Goal: Task Accomplishment & Management: Use online tool/utility

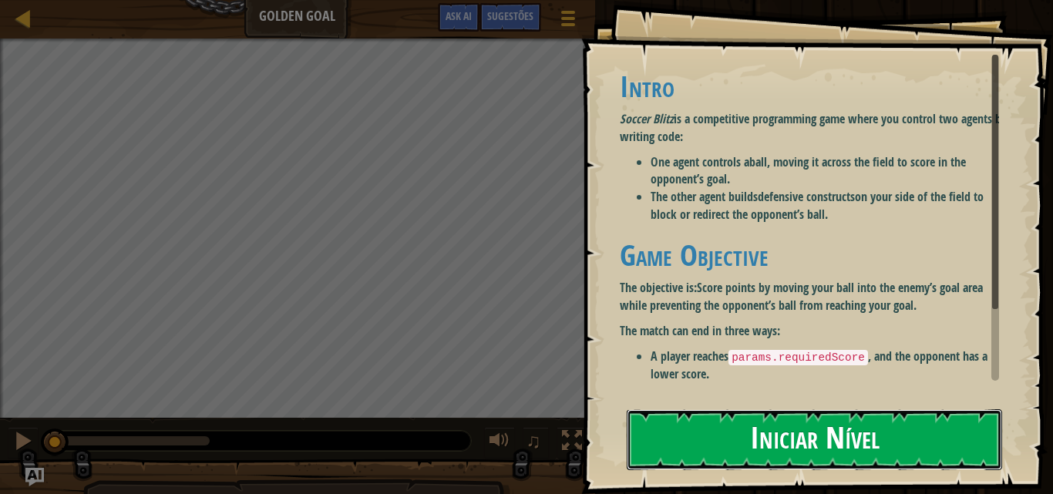
click at [837, 453] on button "Iniciar Nível" at bounding box center [814, 439] width 375 height 61
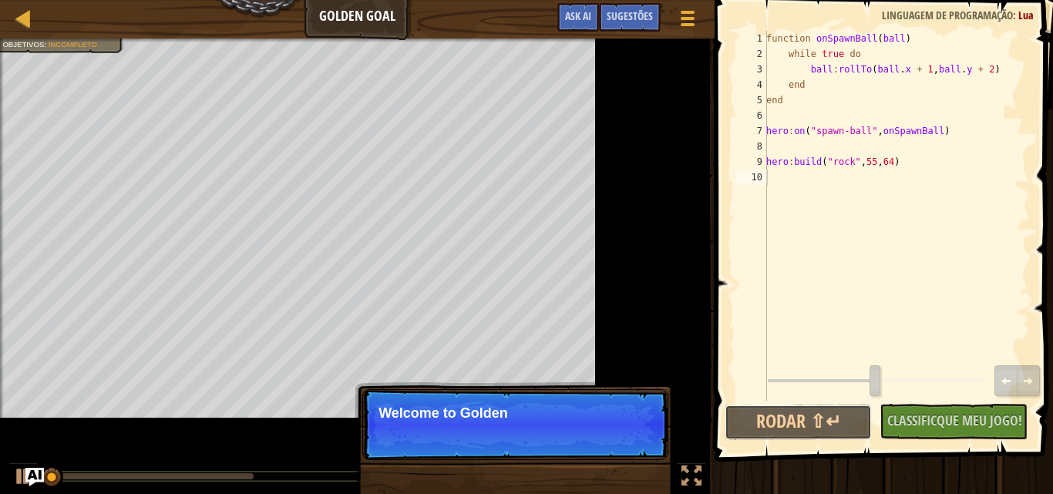
click at [785, 422] on button "Rodar ⇧↵" at bounding box center [798, 422] width 147 height 35
click at [700, 435] on div "Progressão Golden Goal Menu do Jogo Pronto Sugestões Ask AI 1 ההההההההההההההההה…" at bounding box center [526, 247] width 1053 height 494
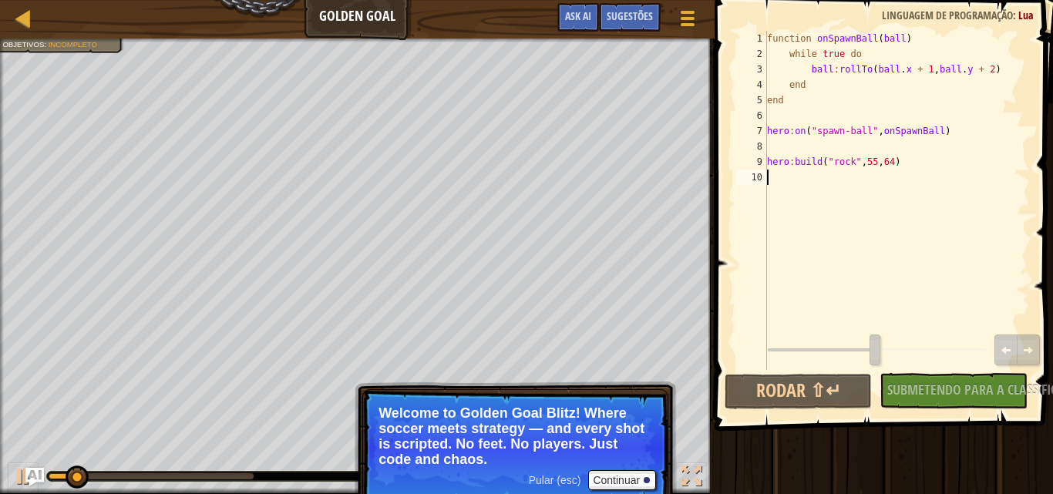
click at [779, 190] on div "function onSpawnBall ( ball ) while true do ball : rollTo ( ball . x + 1 , ball…" at bounding box center [897, 216] width 266 height 370
click at [631, 480] on button "Continuar" at bounding box center [622, 480] width 68 height 20
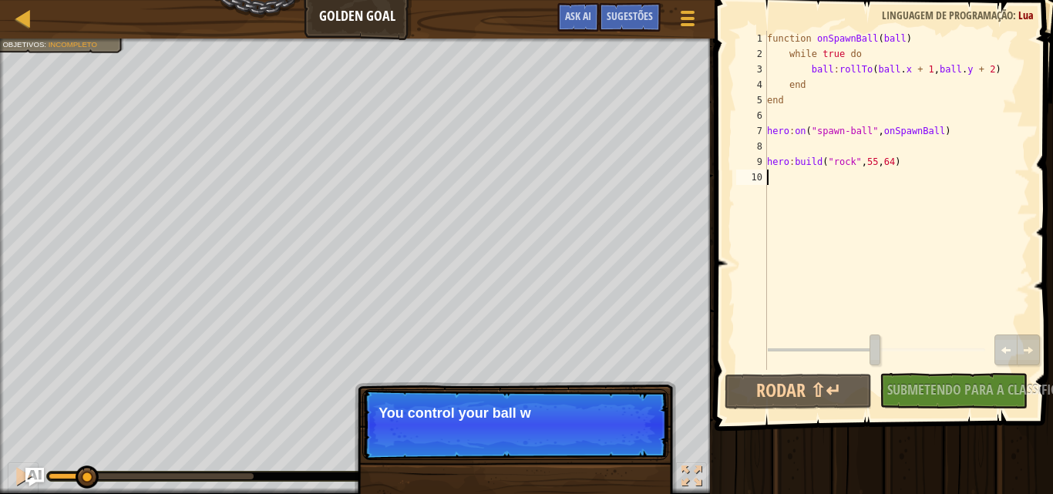
click at [541, 428] on p "Pular (esc) Continuar You control your ball w" at bounding box center [515, 424] width 306 height 71
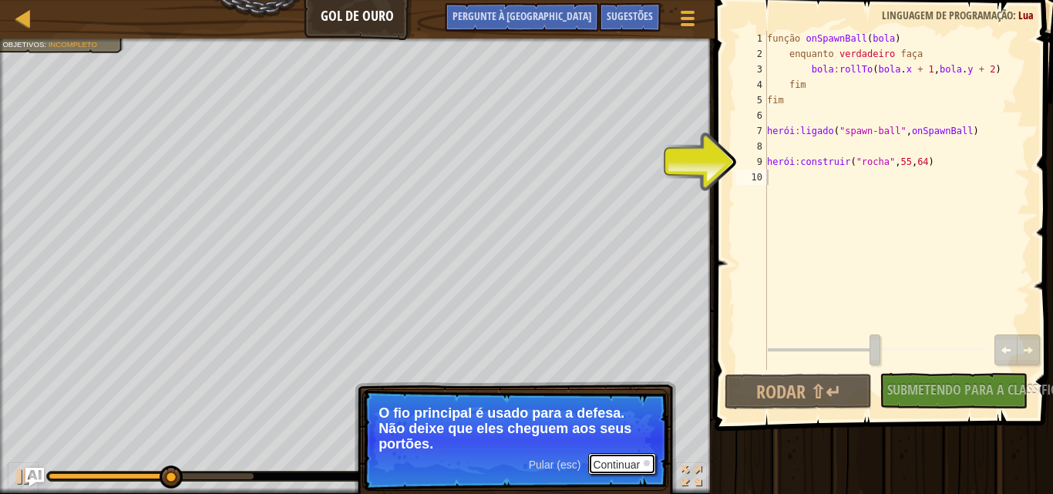
click at [620, 463] on font "Continuar" at bounding box center [616, 465] width 47 height 12
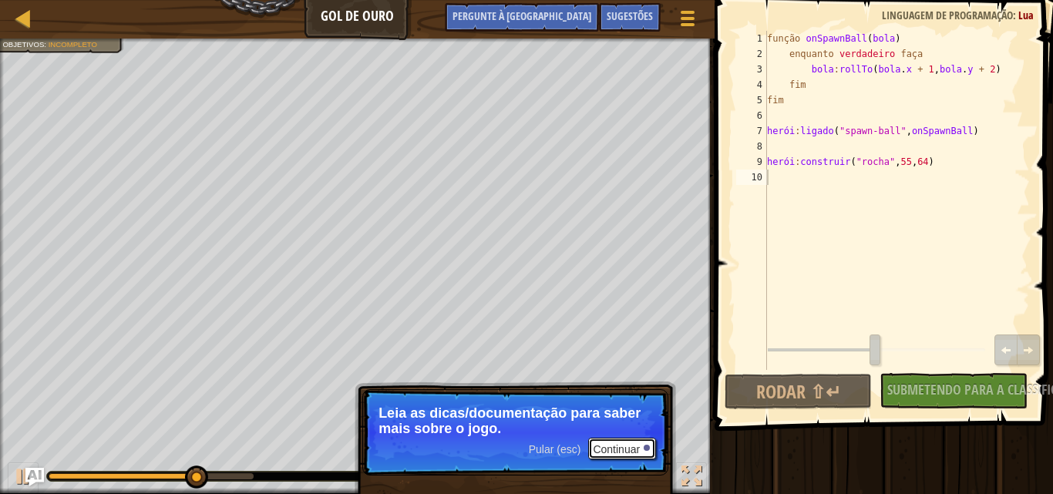
click at [622, 446] on font "Continuar" at bounding box center [616, 449] width 47 height 12
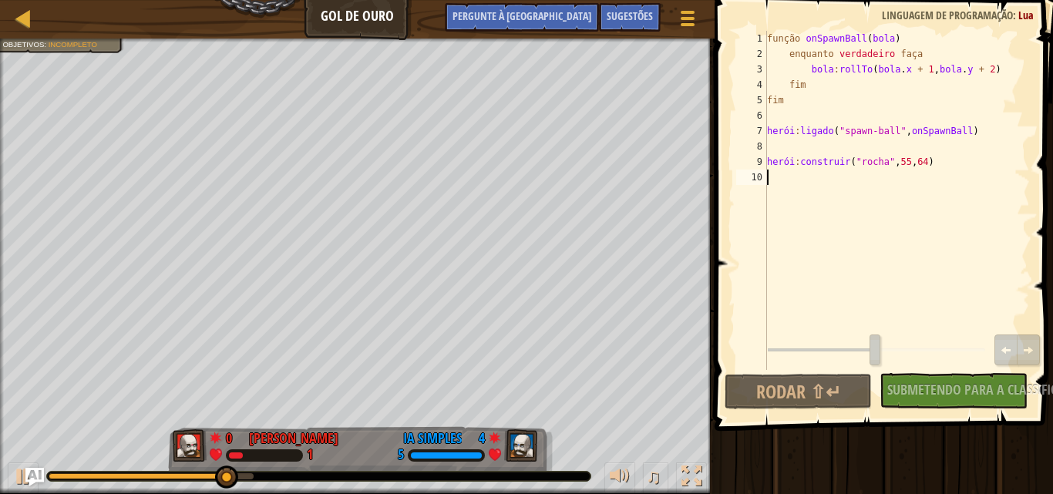
click at [825, 183] on div "função onSpawnBall ( bola ) enquanto verdadeiro faça bola : rollTo ( bola . x +…" at bounding box center [897, 216] width 266 height 370
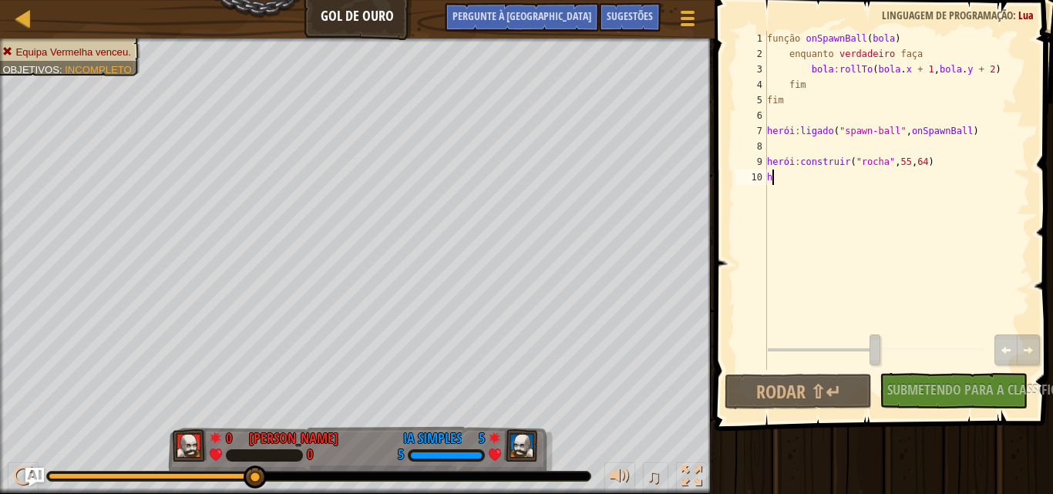
scroll to position [7, 0]
type textarea "h"
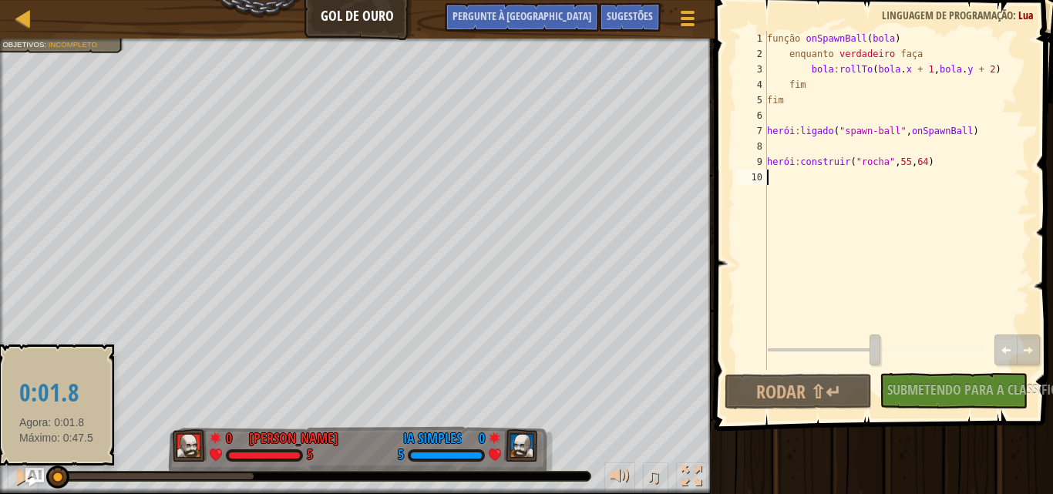
drag, startPoint x: 260, startPoint y: 467, endPoint x: 82, endPoint y: 446, distance: 178.6
click at [62, 0] on body "Progressão Gol de Ouro Menu do Jogo Pronto Sugestões Pergunte à [GEOGRAPHIC_DAT…" at bounding box center [526, 0] width 1053 height 0
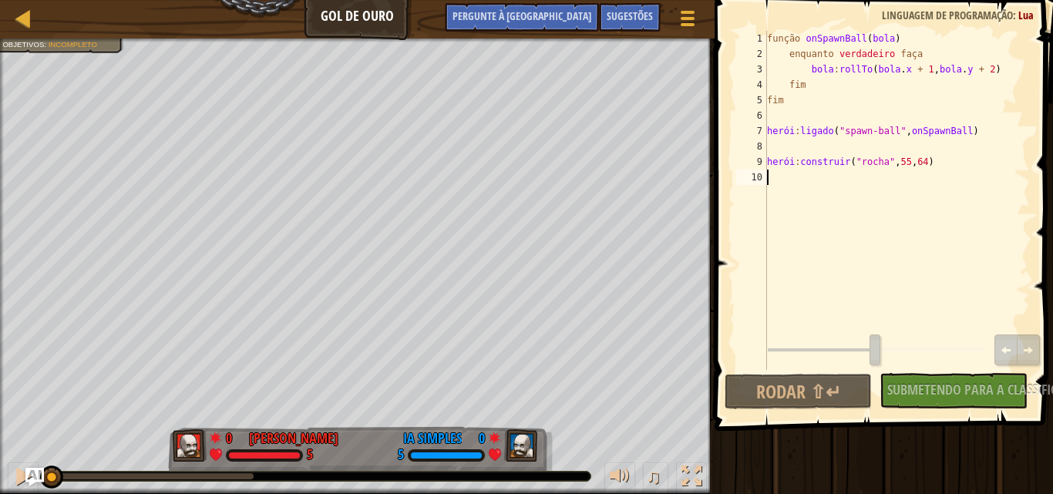
drag, startPoint x: 71, startPoint y: 473, endPoint x: 20, endPoint y: 452, distance: 55.0
click at [20, 452] on div "♫" at bounding box center [357, 472] width 715 height 46
click at [801, 177] on div "função onSpawnBall ( bola ) enquanto verdadeiro faça bola : rollTo ( bola . x +…" at bounding box center [897, 216] width 266 height 370
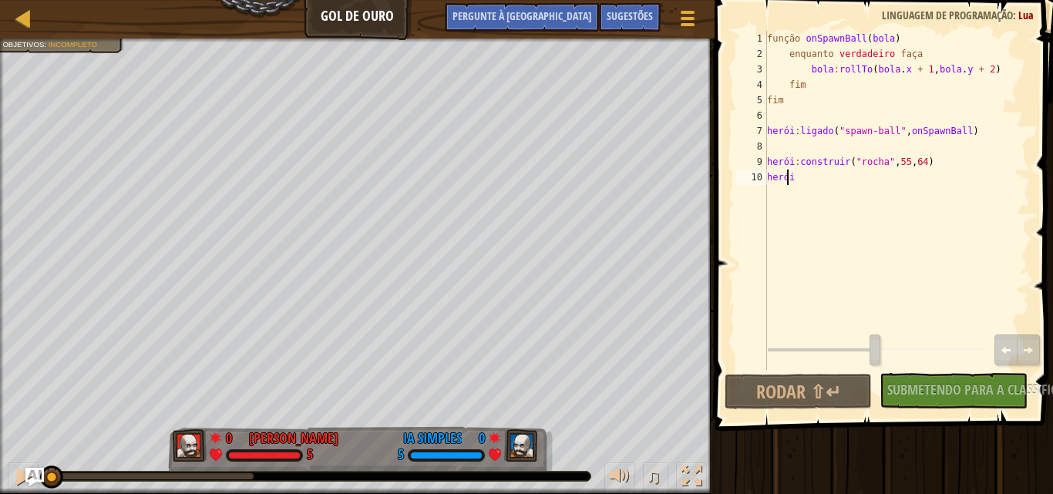
click at [788, 183] on div "função onSpawnBall ( bola ) enquanto verdadeiro faça bola : rollTo ( bola . x +…" at bounding box center [897, 216] width 266 height 370
click at [794, 181] on div "função onSpawnBall ( bola ) enquanto verdadeiro faça bola : rollTo ( bola . x +…" at bounding box center [897, 216] width 266 height 370
type textarea "hero:construir ("[PERSON_NAME]";55,64)"
click at [962, 391] on div "Nenhum Código Novo para Classificar Classifique Meu Jogo! Submetendo... Submete…" at bounding box center [945, 390] width 147 height 35
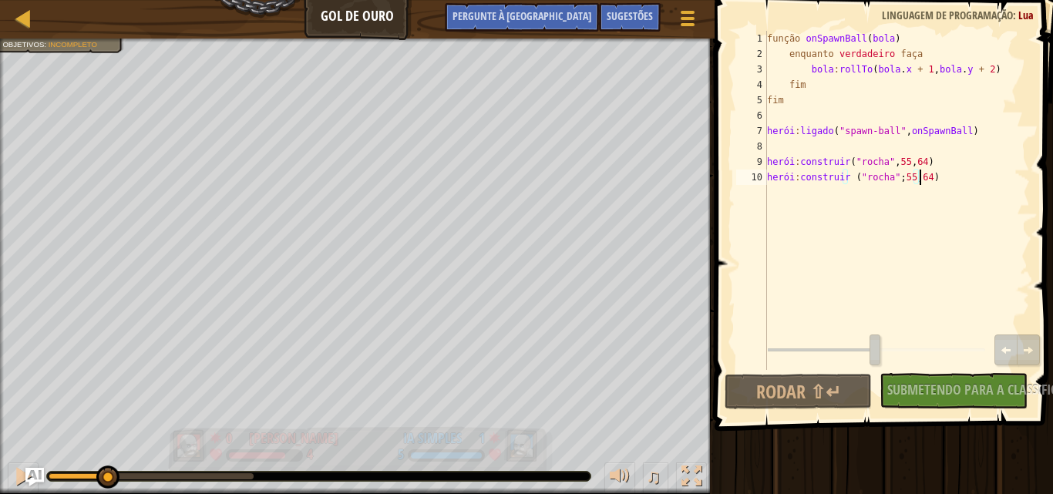
click at [290, 234] on div "Equipa Vermelha venceu. Objetivos : Incompleto 0 [PERSON_NAME] e 4 1 IA Simples…" at bounding box center [526, 267] width 1053 height 456
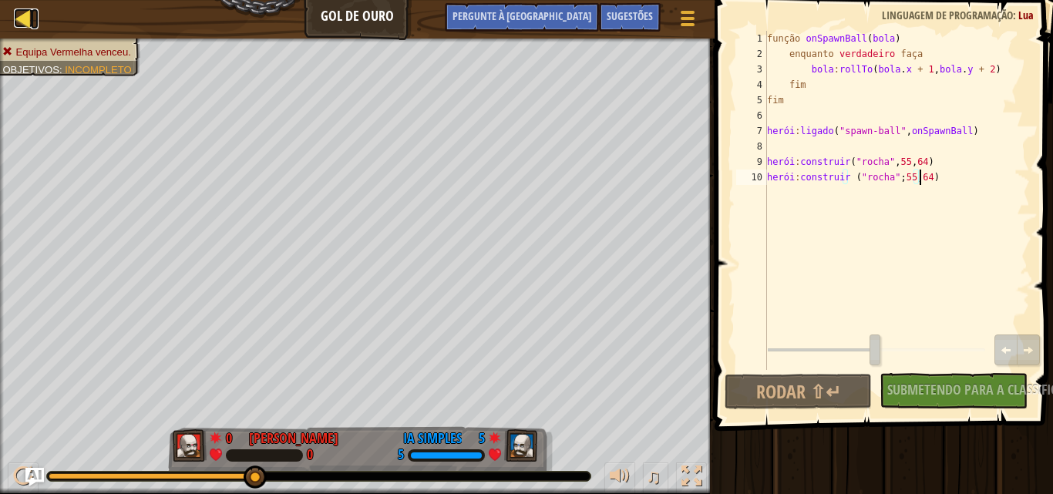
click at [24, 18] on div at bounding box center [23, 17] width 19 height 19
